Goal: Check status: Check status

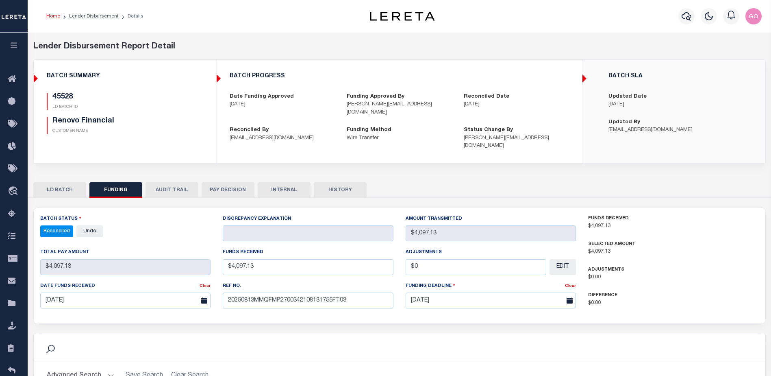
select select "100"
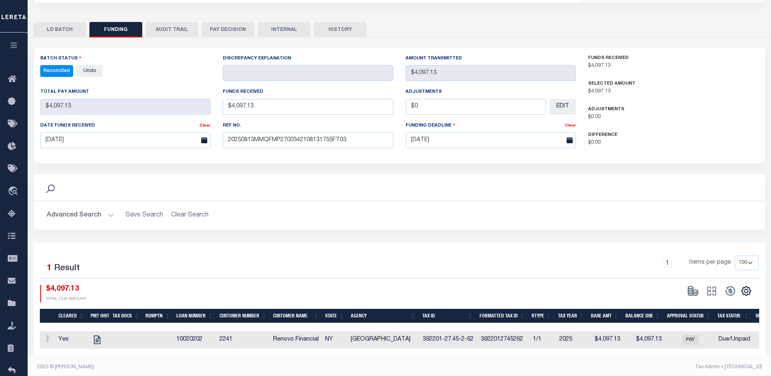
scroll to position [160, 0]
drag, startPoint x: 514, startPoint y: 12, endPoint x: 521, endPoint y: 61, distance: 49.3
click at [514, 15] on div "LD BATCH FUNDING AUDIT TRAIL PAY DECISION INTERNAL HISTORY" at bounding box center [399, 185] width 745 height 340
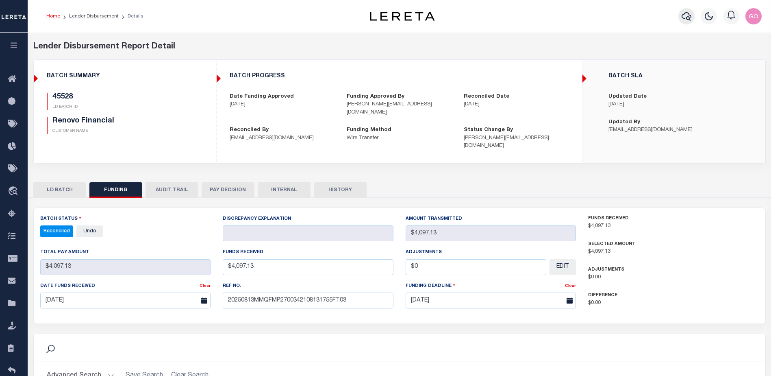
click at [685, 15] on icon "button" at bounding box center [687, 16] width 10 height 10
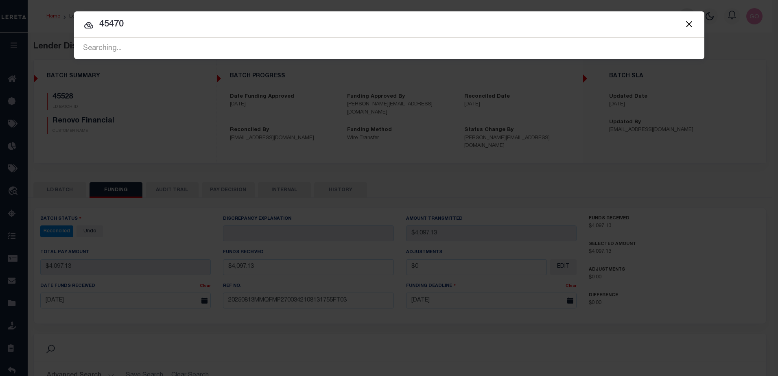
type input "45470"
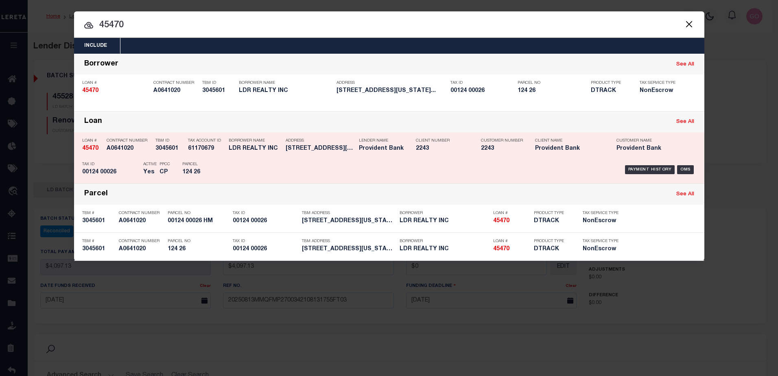
click at [91, 148] on strong "45470" at bounding box center [90, 149] width 16 height 6
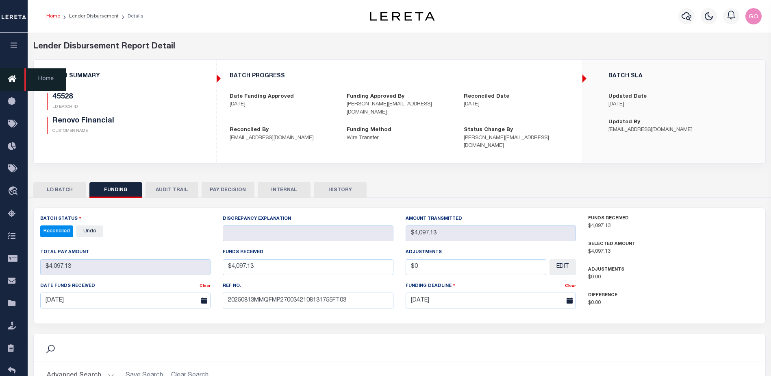
click at [11, 78] on icon at bounding box center [14, 79] width 13 height 10
